Goal: Check status: Check status

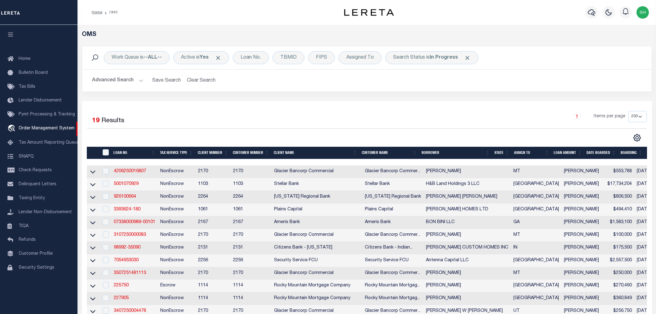
select select "200"
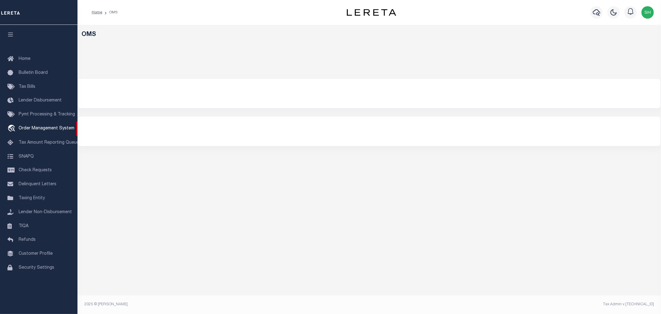
select select "200"
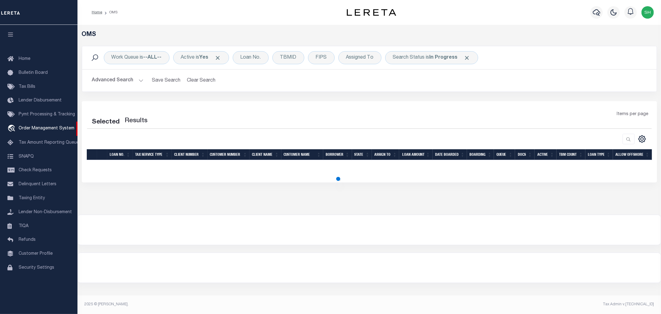
select select "200"
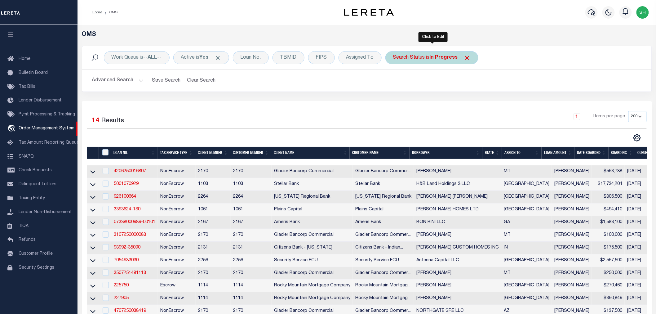
click at [427, 59] on div "Search Status is In Progress" at bounding box center [431, 57] width 93 height 13
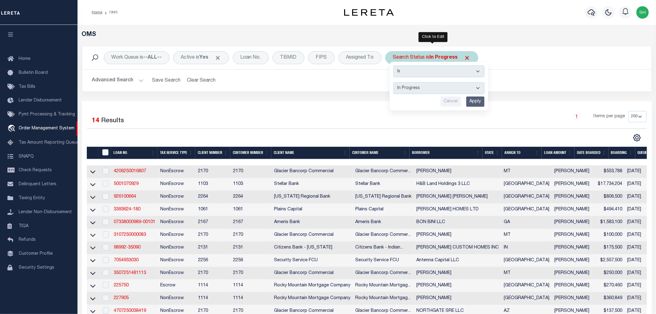
click at [423, 90] on select "Automated Search Bad Parcel Complete Duplicate Parcel High Dollar Reporting In …" at bounding box center [438, 88] width 91 height 12
select select "RD"
click at [394, 82] on select "Automated Search Bad Parcel Complete Duplicate Parcel High Dollar Reporting In …" at bounding box center [438, 88] width 91 height 12
click at [472, 103] on input "Apply" at bounding box center [475, 101] width 18 height 10
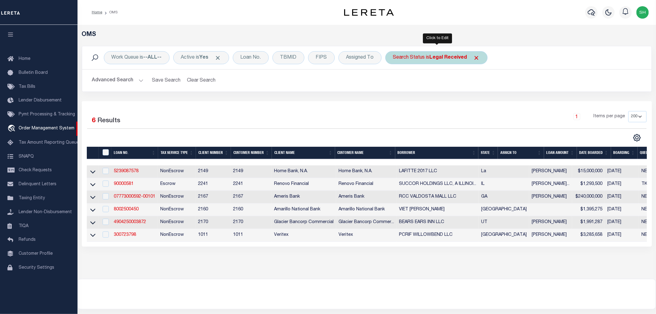
click at [442, 54] on div "Search Status is Legal Received" at bounding box center [436, 57] width 102 height 13
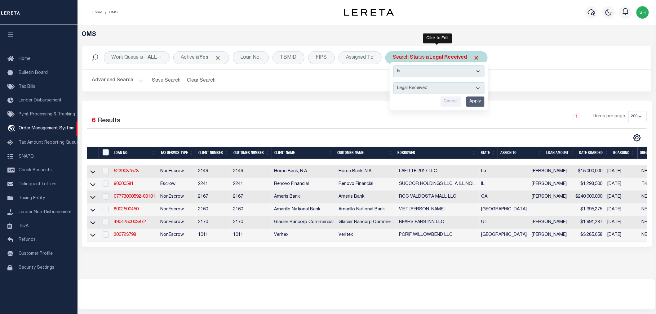
click at [420, 85] on select "Automated Search Bad Parcel Complete Duplicate Parcel High Dollar Reporting In …" at bounding box center [438, 88] width 91 height 12
select select "IP"
click at [394, 82] on select "Automated Search Bad Parcel Complete Duplicate Parcel High Dollar Reporting In …" at bounding box center [438, 88] width 91 height 12
click at [475, 103] on input "Apply" at bounding box center [475, 101] width 18 height 10
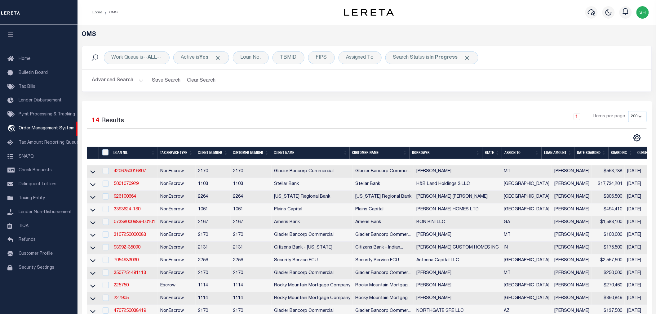
click at [441, 119] on div "1 Items per page 10 25 50 100 200" at bounding box center [437, 119] width 417 height 16
click at [135, 172] on link "4206250016807" at bounding box center [130, 171] width 32 height 4
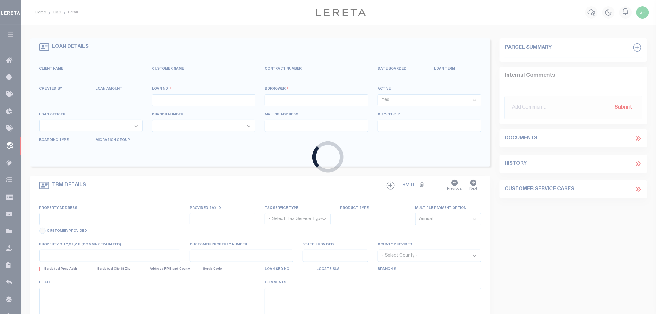
type input "4206250016807"
type input "[PERSON_NAME]"
select select
type input "PO BOX 92"
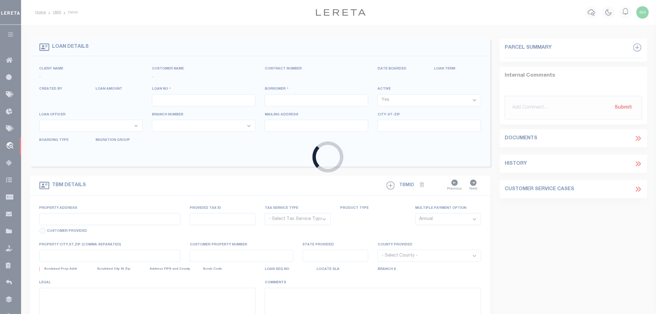
type input "[PERSON_NAME] MT 59489-0092"
type input "[DATE]"
select select "20"
select select "NonEscrow"
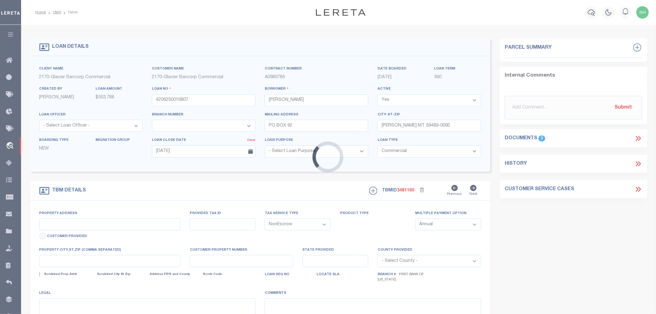
type input "[STREET_ADDRESS][PERSON_NAME]"
type input "452500"
select select
type input "[PERSON_NAME] MT 59489"
type input "MT"
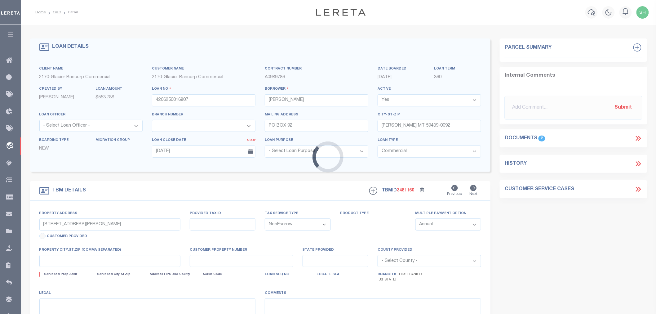
type textarea "SEE ATTACHED"
select select "4572"
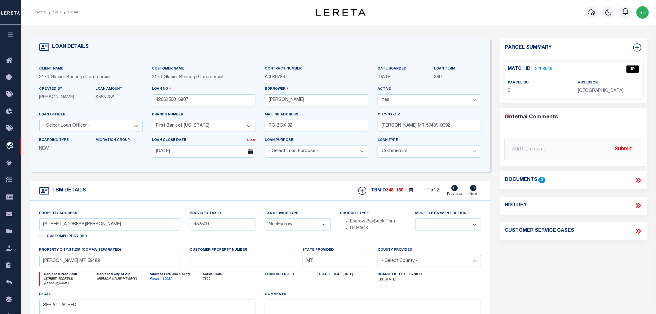
click at [640, 179] on icon at bounding box center [639, 180] width 3 height 5
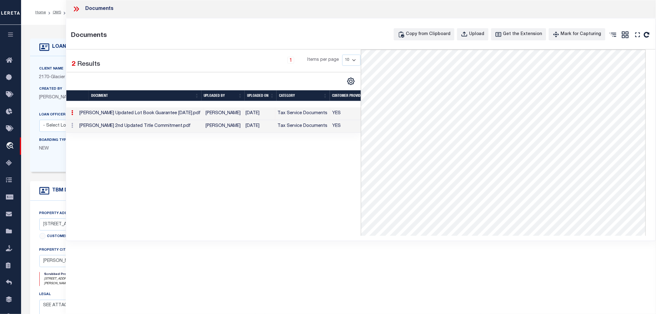
click at [158, 123] on td "[PERSON_NAME] 2nd Updated Title Commitment.pdf" at bounding box center [140, 126] width 126 height 13
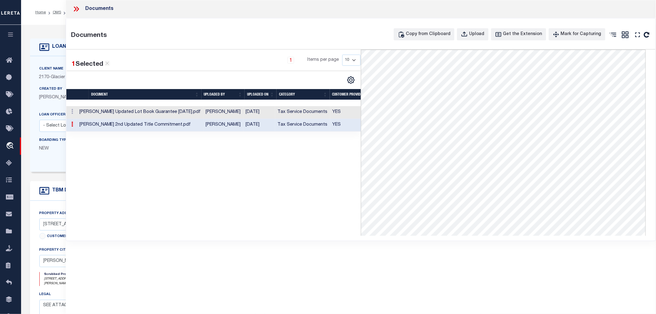
click at [76, 8] on icon at bounding box center [75, 9] width 3 height 5
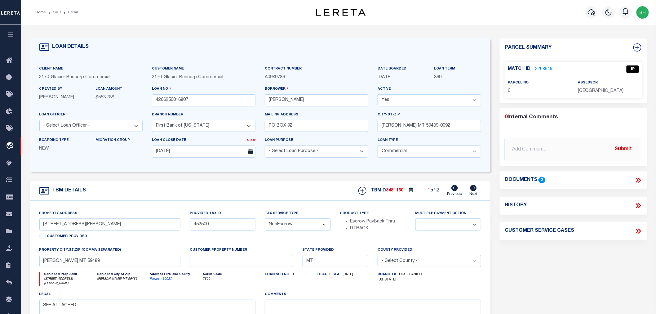
click at [129, 9] on div "Home OMS Detail" at bounding box center [159, 12] width 259 height 13
click at [76, 10] on li "Detail" at bounding box center [69, 13] width 17 height 6
click at [544, 67] on link "2208649" at bounding box center [543, 69] width 17 height 7
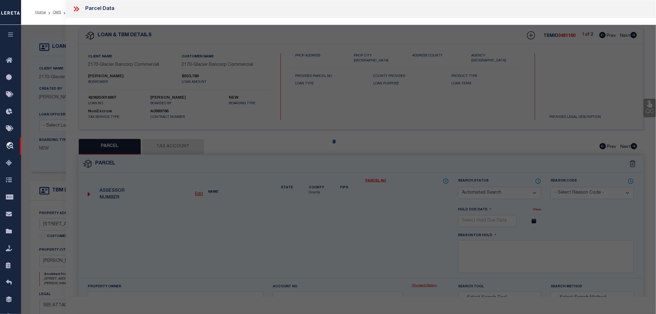
checkbox input "false"
select select "IP"
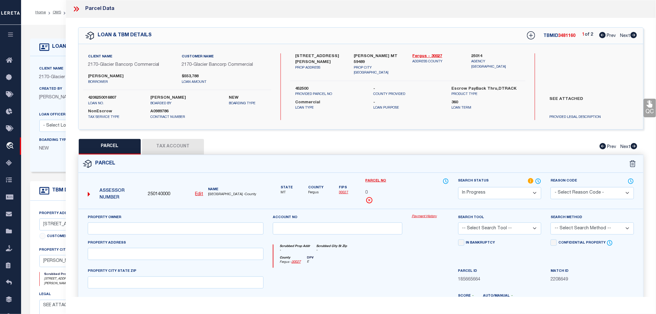
click at [168, 141] on button "Tax Account" at bounding box center [173, 146] width 62 height 15
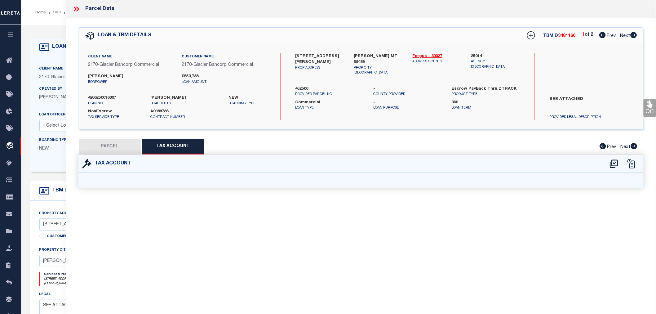
select select "100"
